Goal: Task Accomplishment & Management: Manage account settings

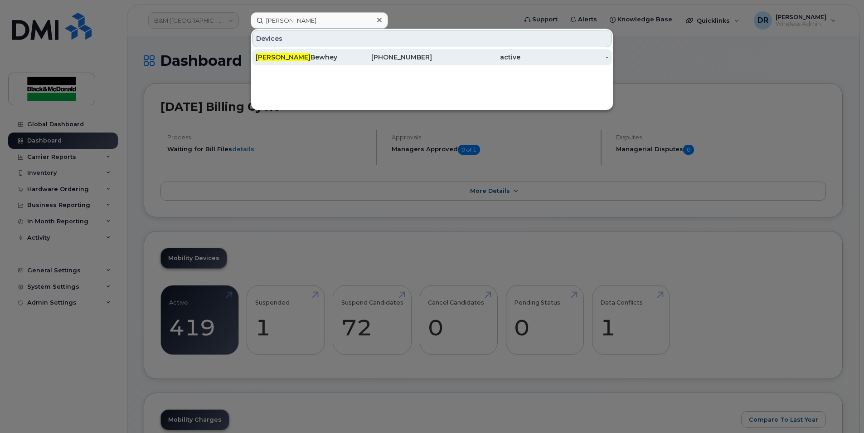
type input "[PERSON_NAME]"
click at [282, 56] on span "[PERSON_NAME]" at bounding box center [283, 57] width 55 height 8
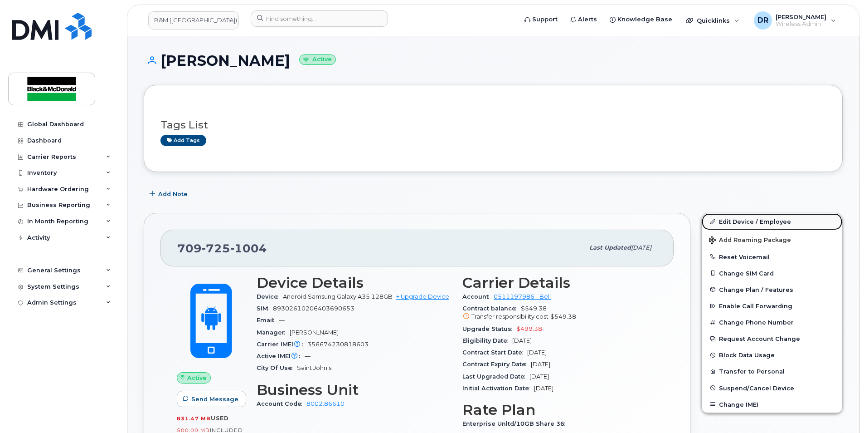
click at [746, 220] on link "Edit Device / Employee" at bounding box center [772, 221] width 141 height 16
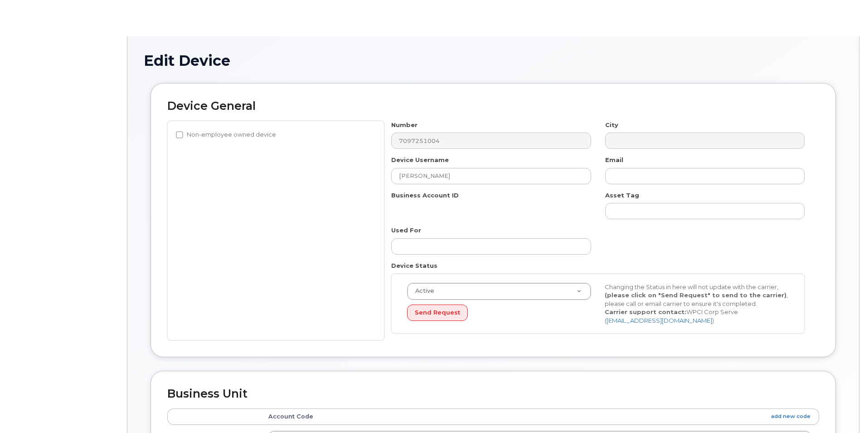
select select "91383"
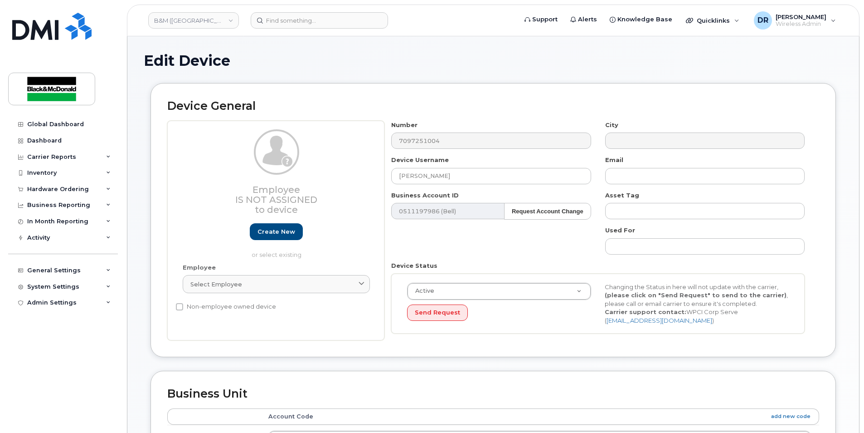
click at [464, 184] on div "Number 7097251004 City Device Username Christina Bewhey Email Business Account …" at bounding box center [598, 231] width 428 height 220
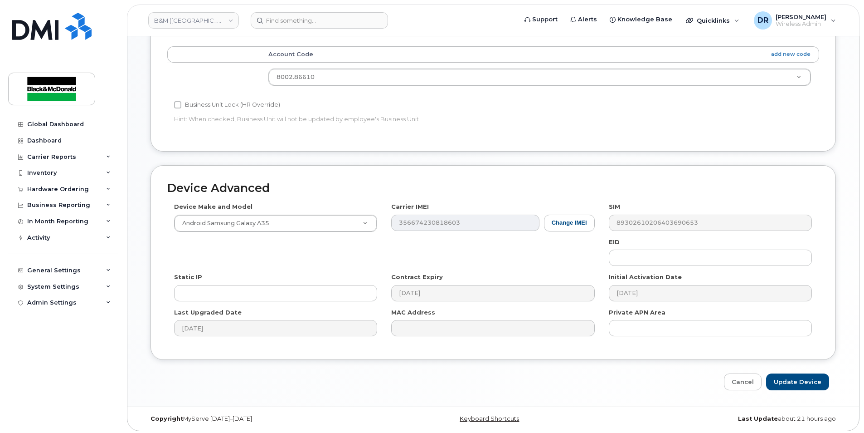
scroll to position [365, 0]
type input "Christina Johnson"
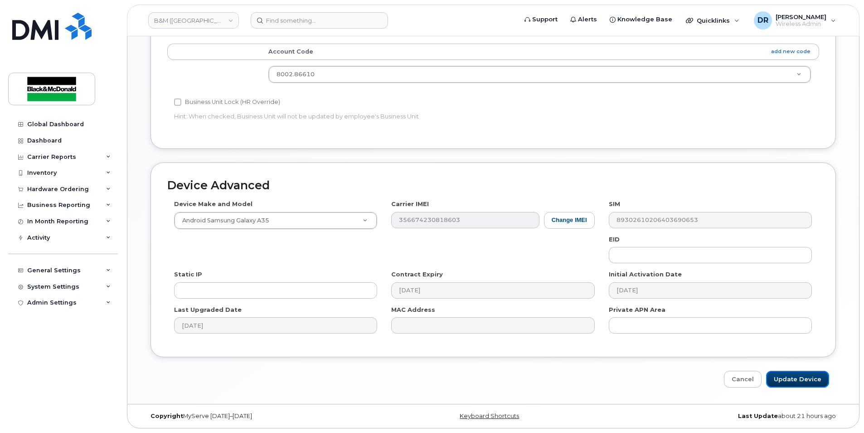
drag, startPoint x: 808, startPoint y: 376, endPoint x: 790, endPoint y: 357, distance: 26.3
click at [808, 376] on input "Update Device" at bounding box center [797, 378] width 63 height 17
type input "Saving..."
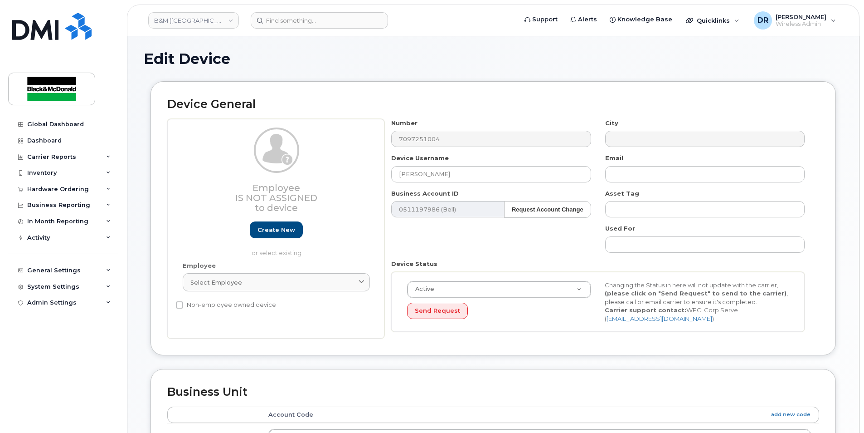
scroll to position [0, 0]
